Goal: Information Seeking & Learning: Find specific fact

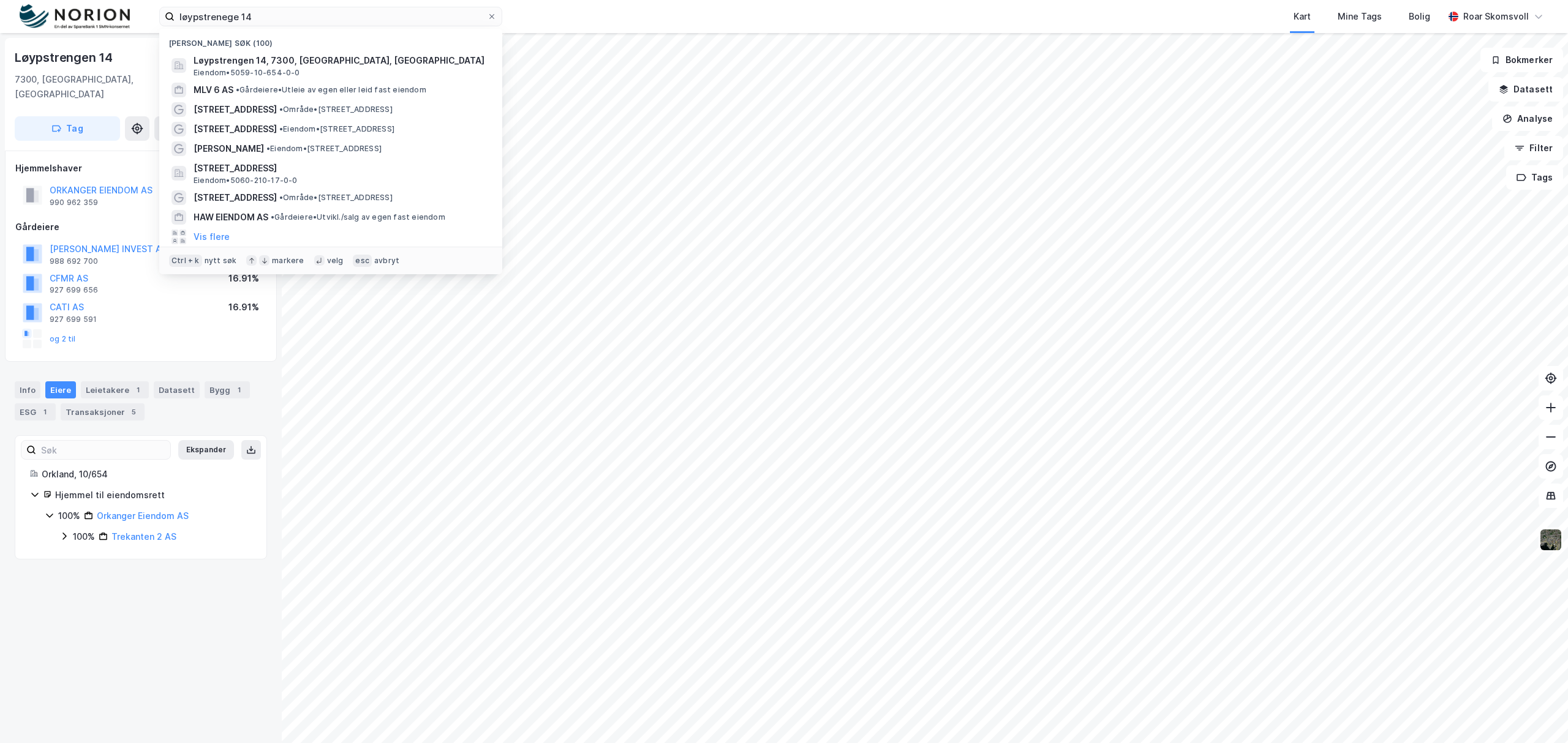
click at [40, 11] on div "løypstrenege 14 Nylige søk (100) Løypstrengen 14, 7300, [GEOGRAPHIC_DATA], ORKL…" at bounding box center [784, 16] width 1568 height 33
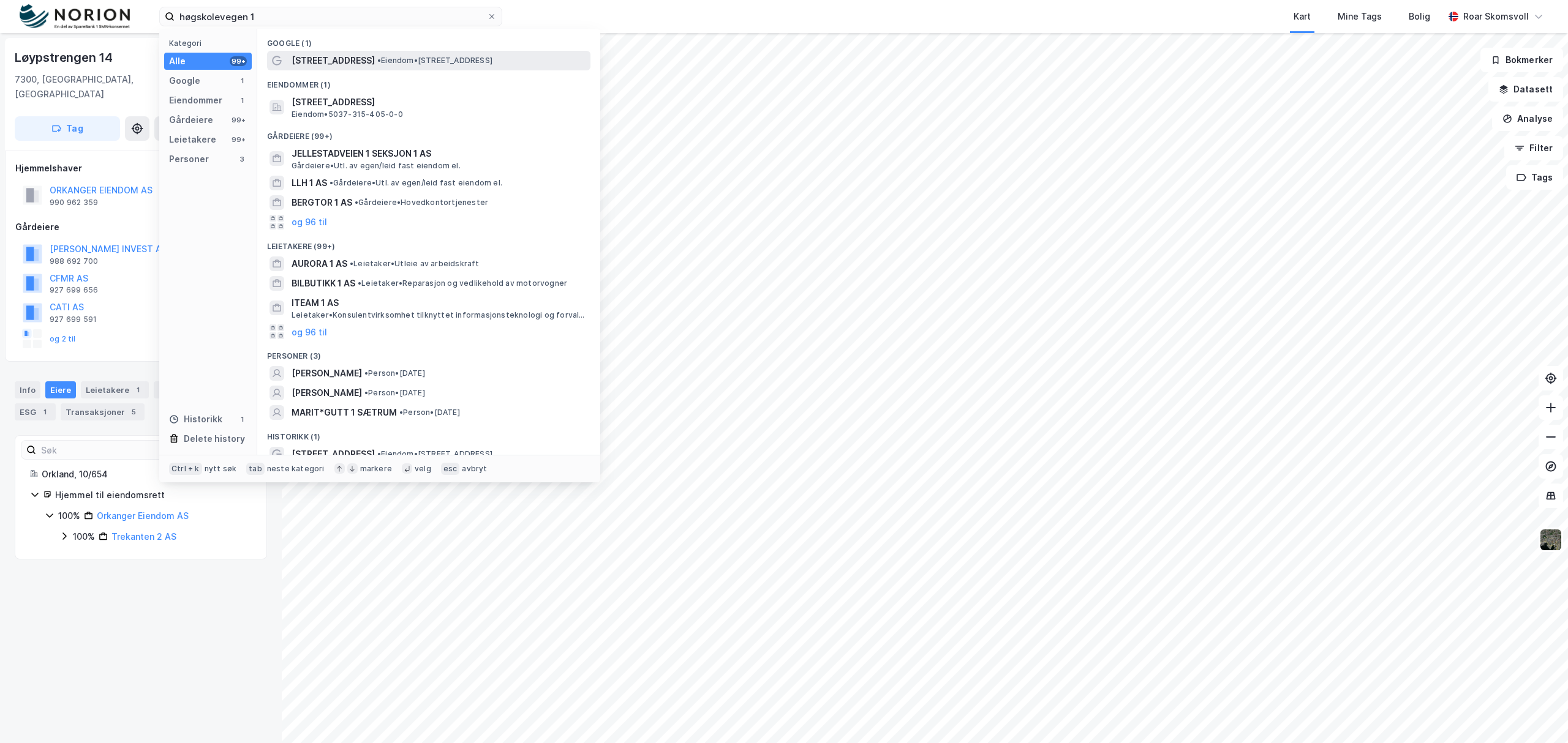
type input "høgskolevegen 1"
click at [318, 59] on span "[STREET_ADDRESS]" at bounding box center [333, 60] width 84 height 15
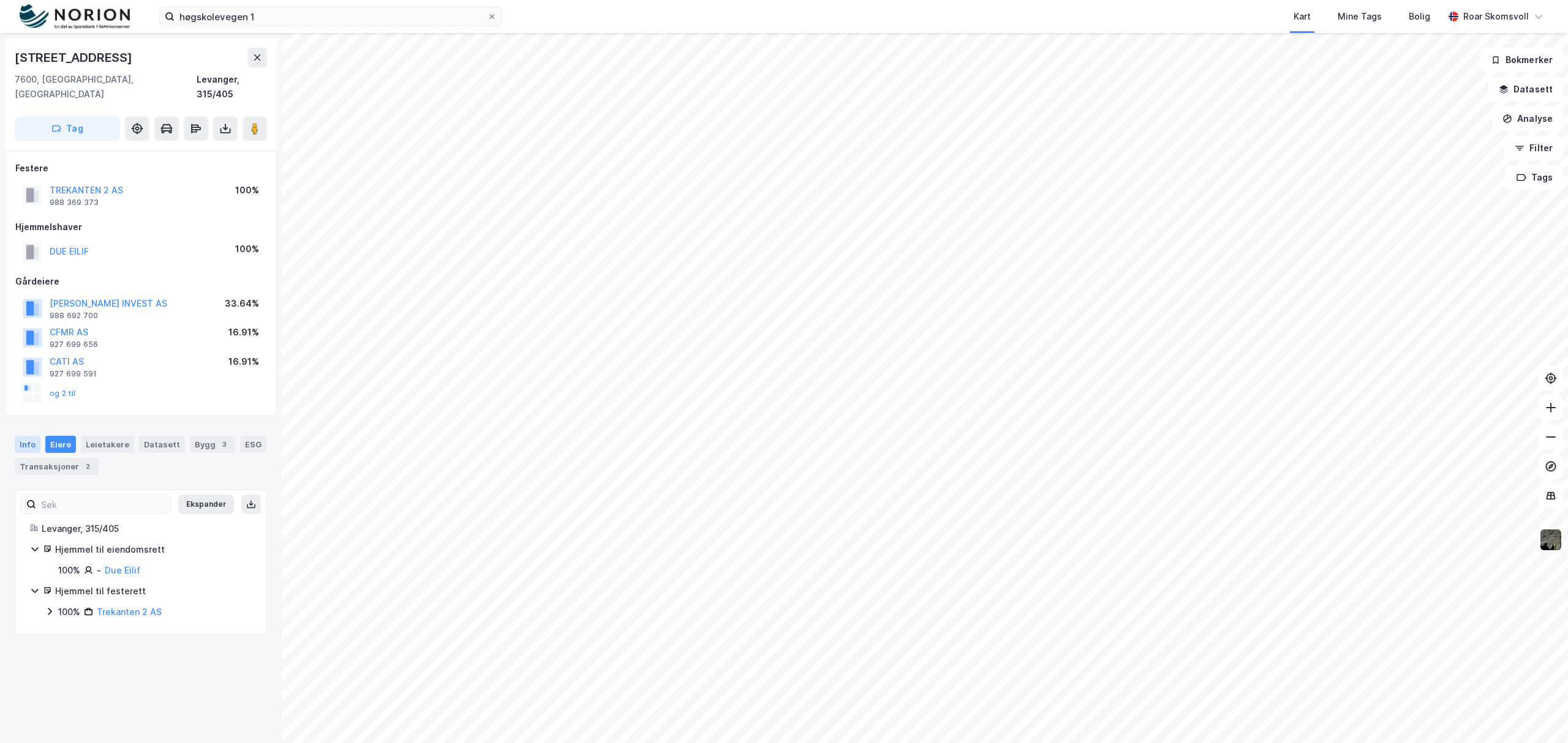
click at [23, 436] on div "Info" at bounding box center [28, 444] width 26 height 17
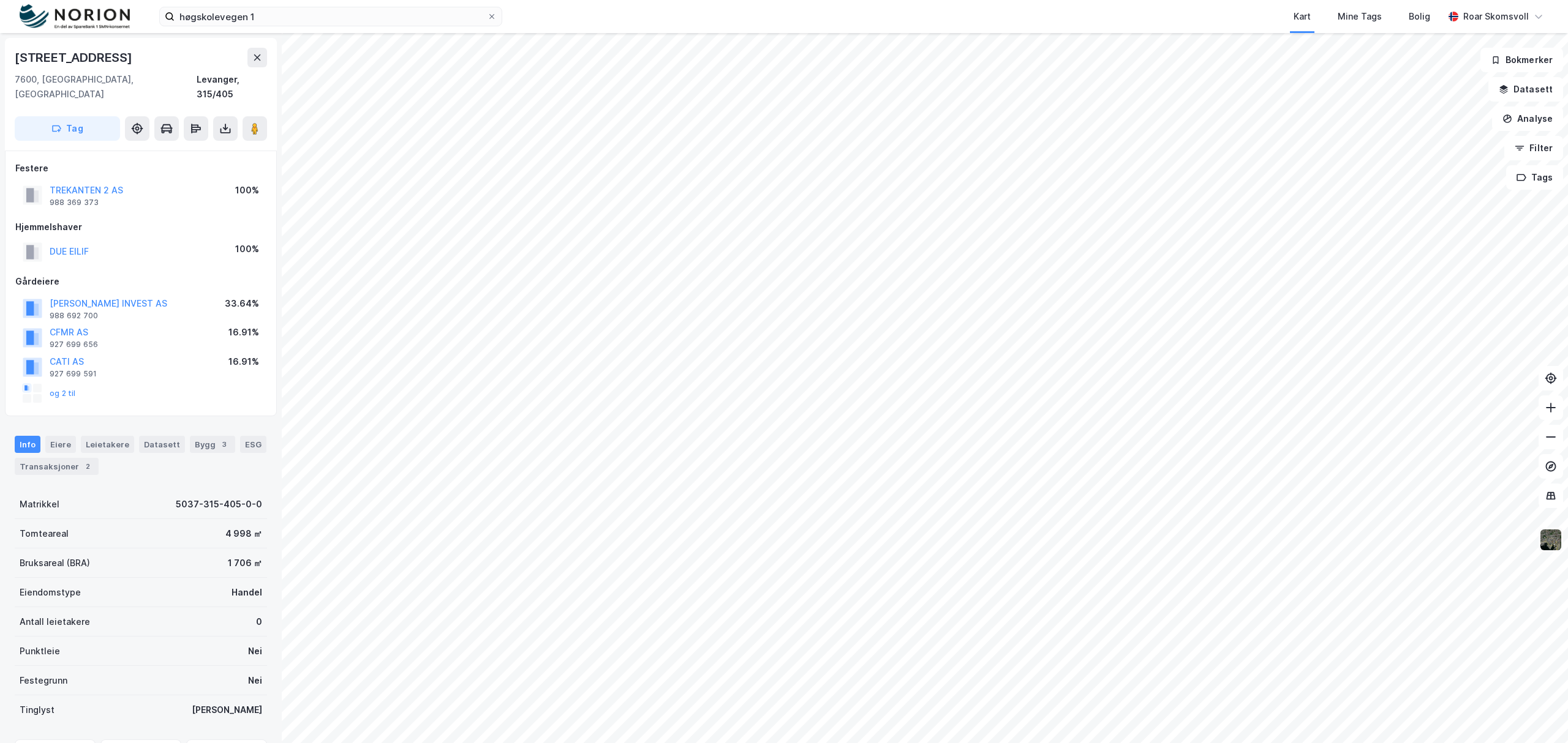
click at [1549, 540] on img at bounding box center [1550, 540] width 23 height 23
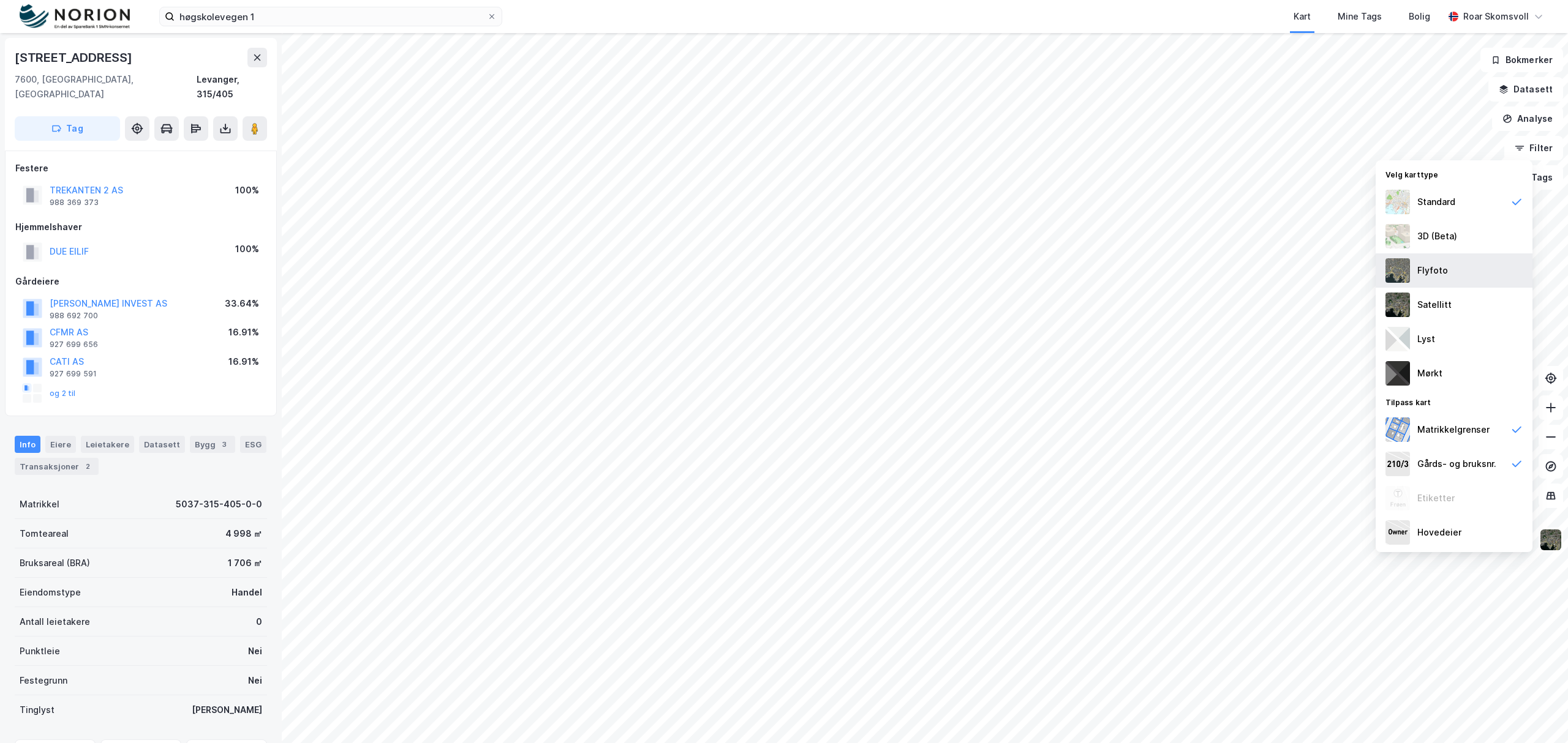
click at [1429, 275] on div "Flyfoto" at bounding box center [1432, 270] width 31 height 15
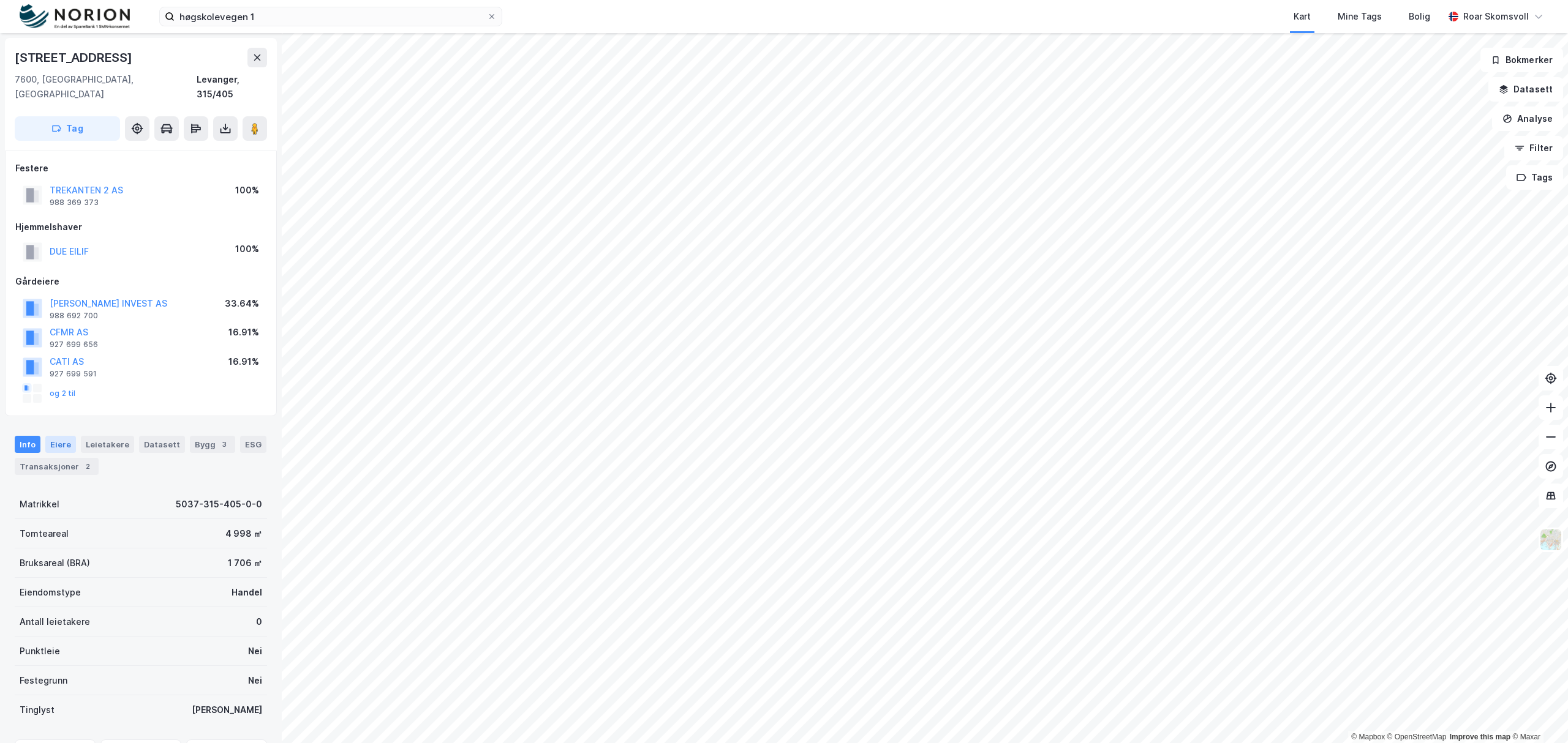
click at [49, 436] on div "Eiere" at bounding box center [61, 444] width 31 height 17
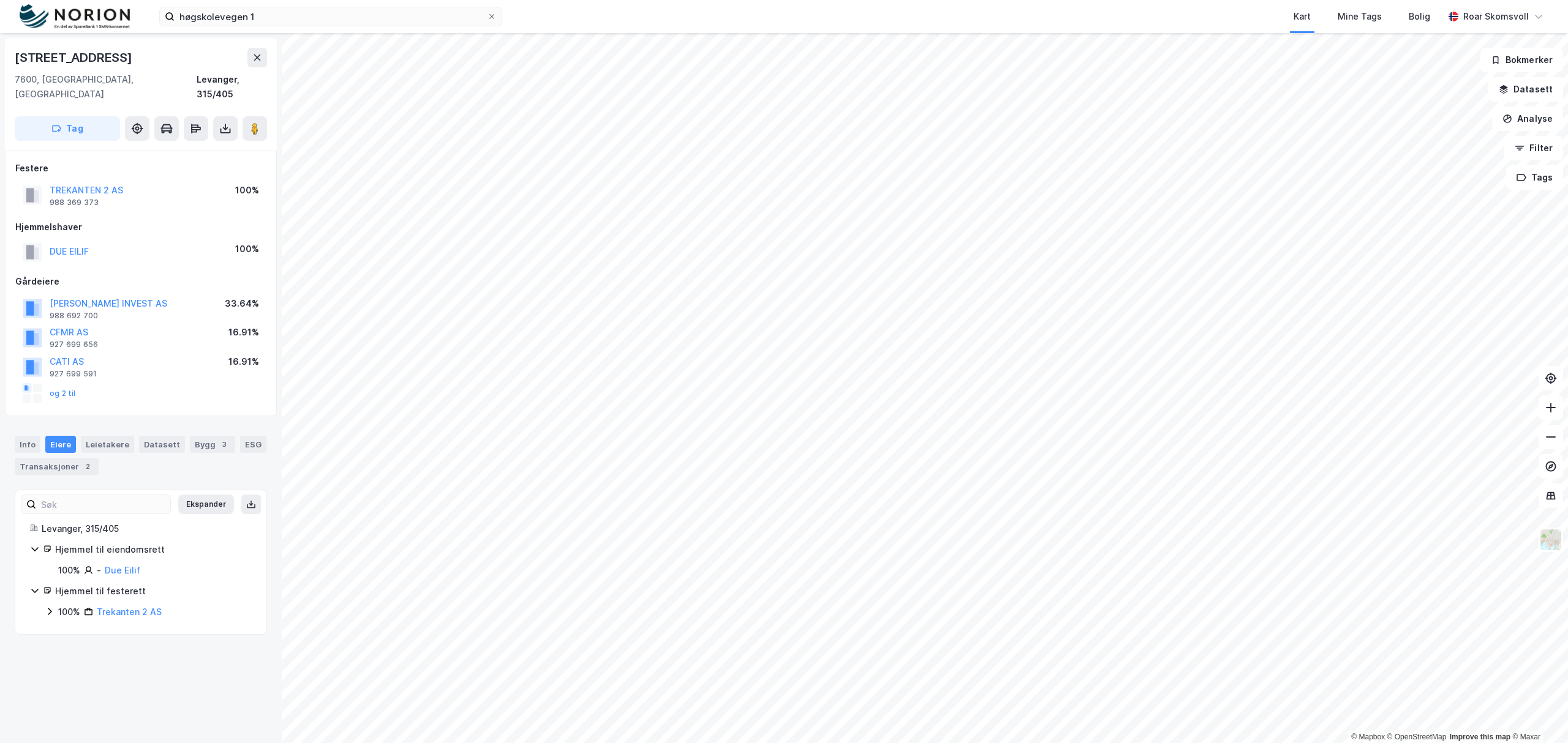
click at [50, 608] on icon at bounding box center [49, 612] width 4 height 8
click at [1547, 541] on img at bounding box center [1550, 540] width 23 height 23
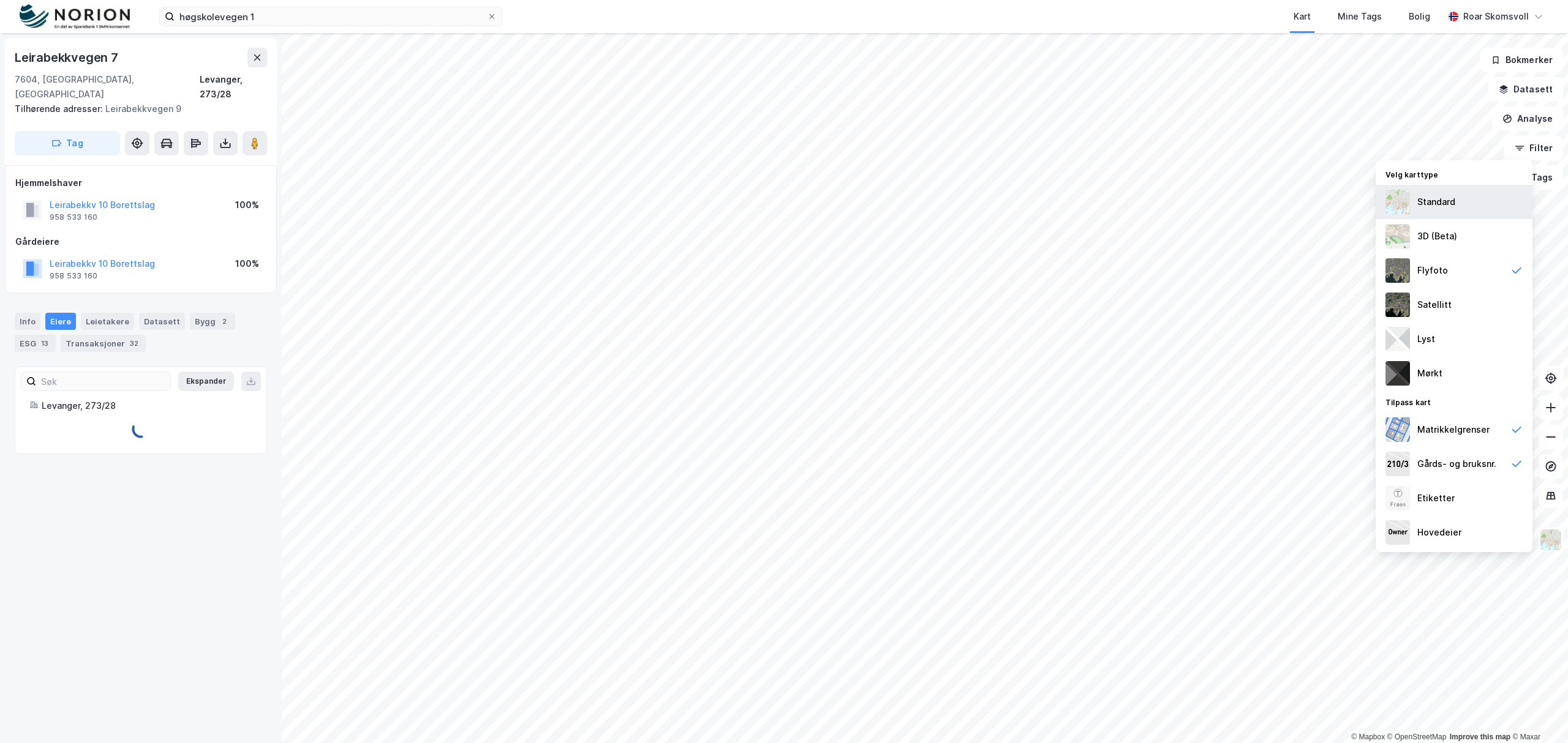
click at [1440, 202] on div "Standard" at bounding box center [1435, 202] width 38 height 15
